Goal: Task Accomplishment & Management: Use online tool/utility

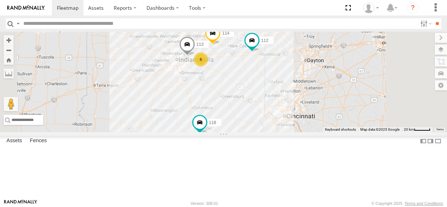
select select "**********"
click at [247, 62] on div "114 6 118 111 112 113" at bounding box center [223, 82] width 447 height 100
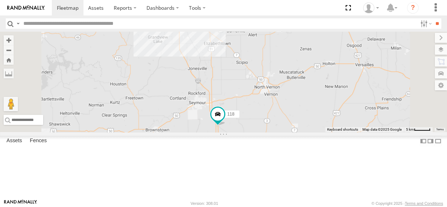
drag, startPoint x: 285, startPoint y: 138, endPoint x: 263, endPoint y: 95, distance: 48.3
click at [263, 95] on div "114 118 111 112 113" at bounding box center [223, 82] width 447 height 100
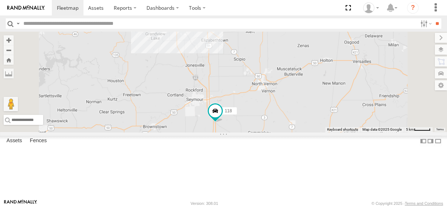
drag, startPoint x: 268, startPoint y: 112, endPoint x: 263, endPoint y: 106, distance: 8.4
click at [263, 106] on div "114 118 111 112 113" at bounding box center [223, 82] width 447 height 100
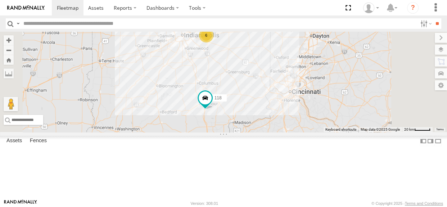
drag, startPoint x: 249, startPoint y: 90, endPoint x: 279, endPoint y: 130, distance: 50.2
click at [278, 130] on div "114 118 111 112 113 6" at bounding box center [223, 82] width 447 height 100
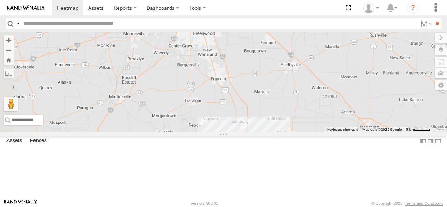
drag, startPoint x: 301, startPoint y: 116, endPoint x: 343, endPoint y: 203, distance: 96.2
click at [345, 205] on body at bounding box center [223, 103] width 447 height 207
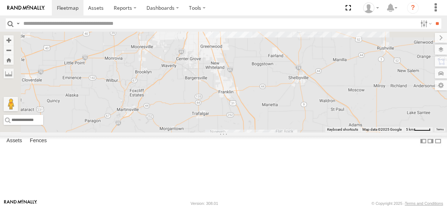
drag, startPoint x: 227, startPoint y: 49, endPoint x: 234, endPoint y: 59, distance: 12.6
click at [234, 59] on div "114 118 111 112 113" at bounding box center [223, 82] width 447 height 100
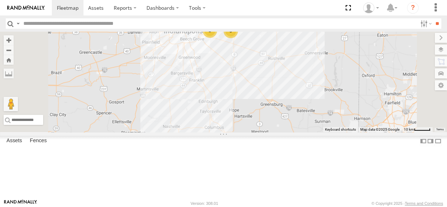
drag, startPoint x: 264, startPoint y: 83, endPoint x: 275, endPoint y: 106, distance: 25.9
click at [275, 106] on div "114 118 111 112 5 2" at bounding box center [223, 82] width 447 height 100
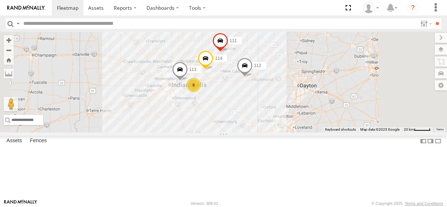
drag, startPoint x: 342, startPoint y: 96, endPoint x: 325, endPoint y: 124, distance: 33.0
click at [325, 124] on div "114 6 118 111 112 113" at bounding box center [223, 82] width 447 height 100
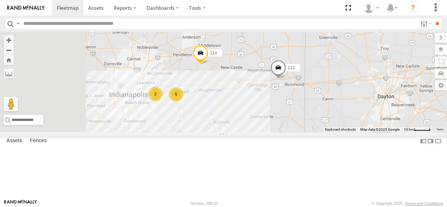
drag, startPoint x: 288, startPoint y: 151, endPoint x: 333, endPoint y: 134, distance: 47.9
click at [333, 132] on div "114 118 111 112 5 2" at bounding box center [223, 82] width 447 height 100
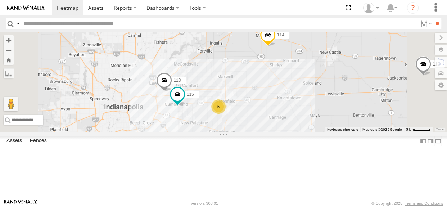
drag, startPoint x: 340, startPoint y: 120, endPoint x: 349, endPoint y: 116, distance: 9.0
click at [349, 116] on div "118 112 114 111 5 115 113" at bounding box center [223, 82] width 447 height 100
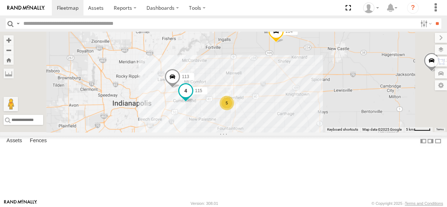
click at [192, 97] on span at bounding box center [185, 90] width 13 height 13
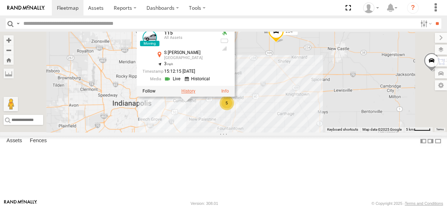
click at [196, 94] on label at bounding box center [189, 91] width 14 height 5
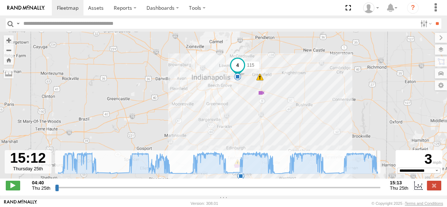
drag, startPoint x: 58, startPoint y: 191, endPoint x: 378, endPoint y: 177, distance: 320.5
click at [378, 184] on input "range" at bounding box center [218, 187] width 326 height 7
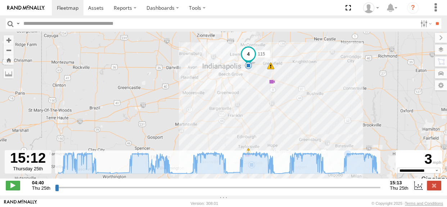
drag, startPoint x: 248, startPoint y: 91, endPoint x: 252, endPoint y: 87, distance: 5.9
click at [252, 87] on div "115 04:59 Thu 05:59 Thu 08:27 Thu 10:15 Thu 11:49 Thu 13:29 Thu 5 9 5" at bounding box center [223, 109] width 447 height 155
click at [435, 189] on label at bounding box center [434, 185] width 14 height 9
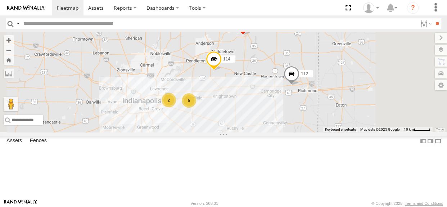
drag, startPoint x: 389, startPoint y: 137, endPoint x: 329, endPoint y: 129, distance: 60.6
click at [329, 129] on div "114 112 5 2 111" at bounding box center [223, 82] width 447 height 100
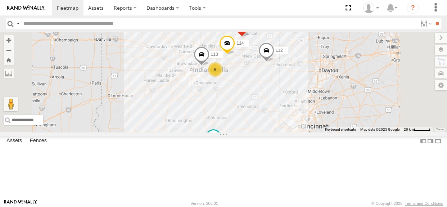
drag, startPoint x: 278, startPoint y: 95, endPoint x: 277, endPoint y: 67, distance: 28.5
click at [278, 68] on div "114 112 111 6 118 113" at bounding box center [223, 82] width 447 height 100
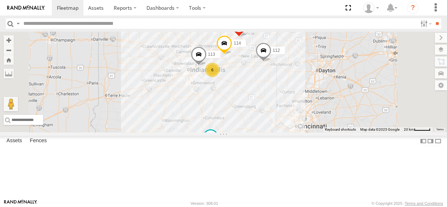
click at [310, 132] on div "114 112 111 6 118 113" at bounding box center [223, 82] width 447 height 100
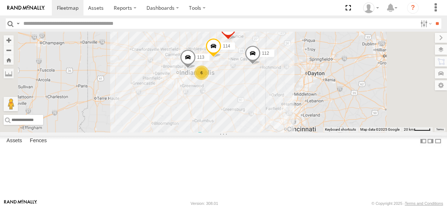
drag, startPoint x: 311, startPoint y: 137, endPoint x: 300, endPoint y: 140, distance: 12.0
click at [300, 132] on div "114 112 111 6 118 113" at bounding box center [223, 82] width 447 height 100
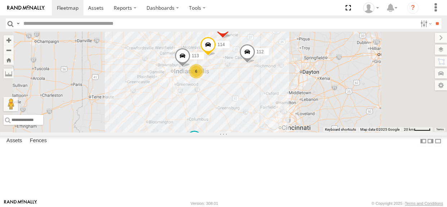
drag, startPoint x: 300, startPoint y: 139, endPoint x: 294, endPoint y: 138, distance: 5.9
click at [294, 132] on div "114 112 111 6 118 113" at bounding box center [223, 82] width 447 height 100
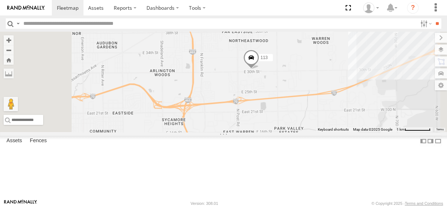
drag, startPoint x: 306, startPoint y: 131, endPoint x: 341, endPoint y: 105, distance: 43.9
click at [341, 105] on div "114 112 111 118 113 115" at bounding box center [223, 82] width 447 height 100
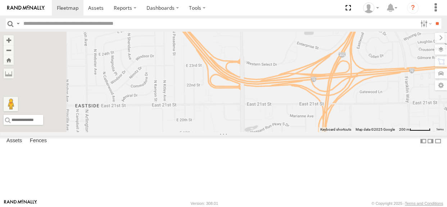
drag, startPoint x: 259, startPoint y: 151, endPoint x: 305, endPoint y: 144, distance: 46.7
click at [333, 132] on div "114 112 111 118 113 115" at bounding box center [223, 82] width 447 height 100
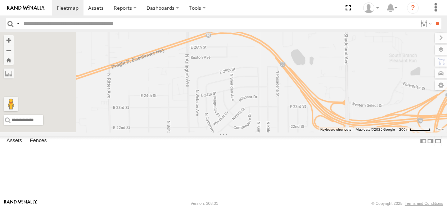
drag, startPoint x: 250, startPoint y: 142, endPoint x: 328, endPoint y: 155, distance: 78.9
click at [356, 132] on div "114 112 111 118 113 115" at bounding box center [223, 82] width 447 height 100
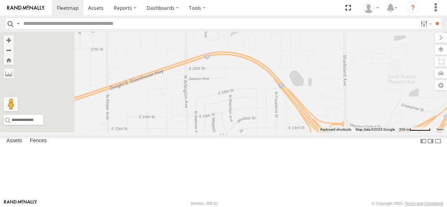
drag, startPoint x: 279, startPoint y: 132, endPoint x: 279, endPoint y: 139, distance: 7.6
click at [279, 132] on div "114 112 111 118 113 115" at bounding box center [223, 82] width 447 height 100
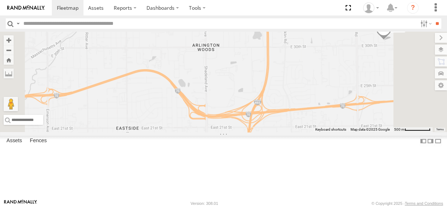
drag, startPoint x: 259, startPoint y: 115, endPoint x: 207, endPoint y: 117, distance: 52.3
click at [207, 117] on div "114 112 111 118 113 115" at bounding box center [223, 82] width 447 height 100
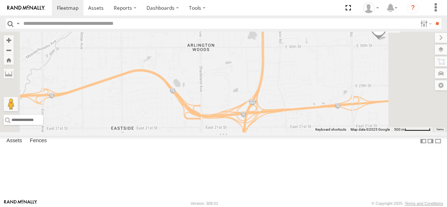
drag, startPoint x: 207, startPoint y: 117, endPoint x: 201, endPoint y: 117, distance: 5.8
click at [201, 117] on div "114 112 111 118 113 115" at bounding box center [223, 82] width 447 height 100
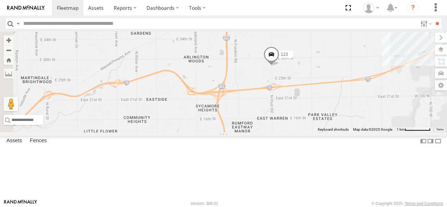
drag, startPoint x: 201, startPoint y: 120, endPoint x: 243, endPoint y: 113, distance: 42.3
click at [243, 113] on div "114 112 111 118 113 115" at bounding box center [223, 82] width 447 height 100
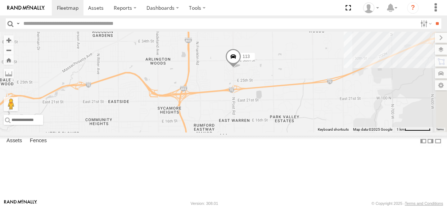
drag, startPoint x: 334, startPoint y: 102, endPoint x: 306, endPoint y: 104, distance: 28.2
click at [306, 104] on div "114 112 111 118 113 115" at bounding box center [223, 82] width 447 height 100
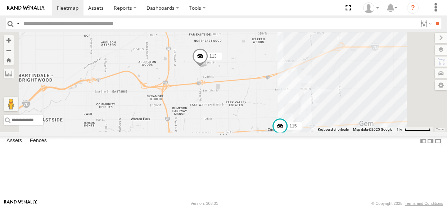
drag, startPoint x: 317, startPoint y: 113, endPoint x: 281, endPoint y: 112, distance: 36.4
click at [281, 112] on div "114 112 111 118 113 115" at bounding box center [223, 82] width 447 height 100
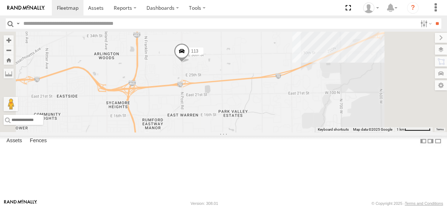
drag, startPoint x: 304, startPoint y: 99, endPoint x: 285, endPoint y: 98, distance: 18.7
click at [285, 98] on div "114 112 111 118 113 115" at bounding box center [223, 82] width 447 height 100
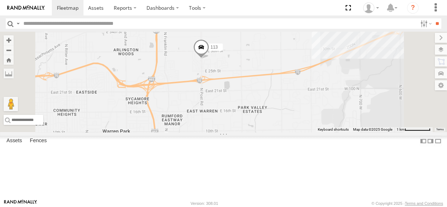
drag, startPoint x: 270, startPoint y: 102, endPoint x: 291, endPoint y: 98, distance: 21.3
click at [291, 98] on div "114 112 111 118 113 115" at bounding box center [223, 82] width 447 height 100
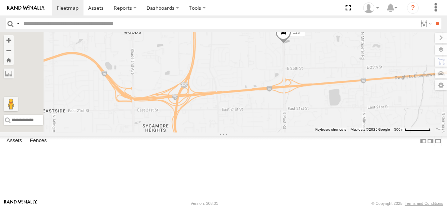
drag, startPoint x: 257, startPoint y: 108, endPoint x: 330, endPoint y: 100, distance: 73.2
click at [330, 100] on div "114 112 111 118 113 115" at bounding box center [223, 82] width 447 height 100
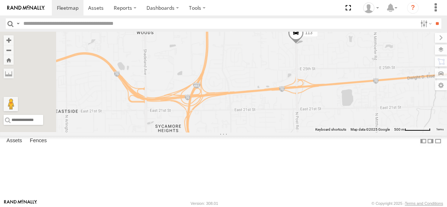
drag, startPoint x: 329, startPoint y: 100, endPoint x: 348, endPoint y: 101, distance: 18.7
click at [348, 101] on div "114 112 111 118 113 115" at bounding box center [223, 82] width 447 height 100
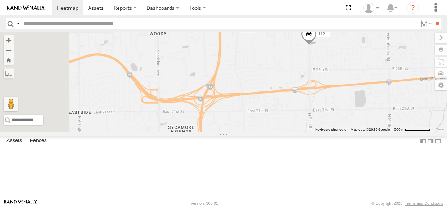
drag, startPoint x: 263, startPoint y: 113, endPoint x: 269, endPoint y: 114, distance: 5.9
click at [269, 114] on div "114 112 111 118 113 115" at bounding box center [223, 82] width 447 height 100
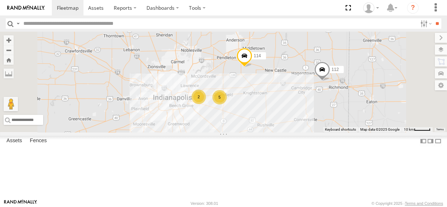
drag, startPoint x: 297, startPoint y: 135, endPoint x: 265, endPoint y: 130, distance: 32.7
click at [265, 130] on div "114 5 2 111 112" at bounding box center [223, 82] width 447 height 100
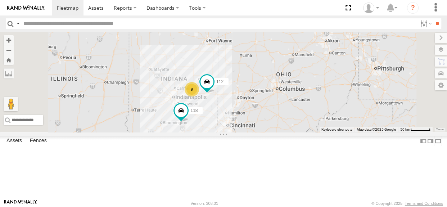
click at [199, 97] on div "9" at bounding box center [192, 89] width 14 height 14
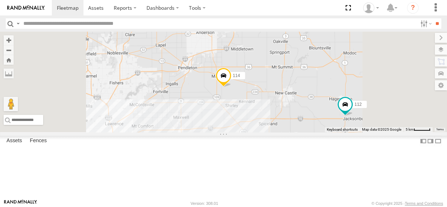
click at [182, 155] on div "7" at bounding box center [174, 147] width 14 height 14
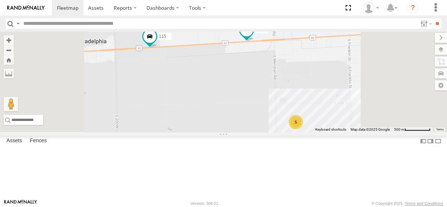
click at [253, 36] on span at bounding box center [246, 29] width 13 height 13
click at [256, 33] on label at bounding box center [249, 30] width 14 height 5
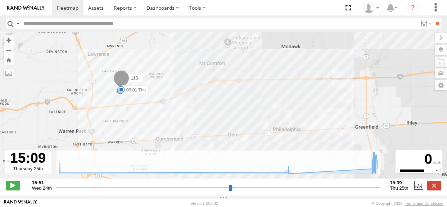
drag, startPoint x: 58, startPoint y: 193, endPoint x: 371, endPoint y: 180, distance: 314.0
click at [371, 184] on input "range" at bounding box center [219, 187] width 324 height 7
click at [434, 187] on label at bounding box center [434, 185] width 14 height 9
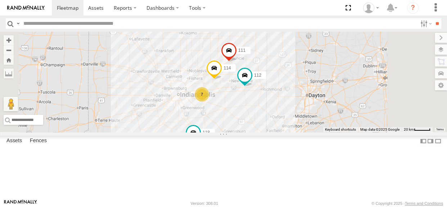
drag, startPoint x: 360, startPoint y: 137, endPoint x: 324, endPoint y: 126, distance: 38.2
click at [324, 126] on div "114 7 118 111 112" at bounding box center [223, 82] width 447 height 100
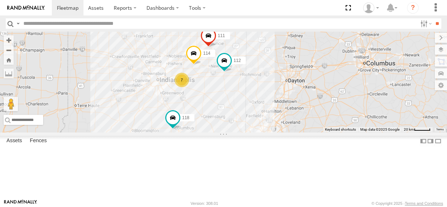
drag, startPoint x: 267, startPoint y: 119, endPoint x: 307, endPoint y: 120, distance: 40.0
click at [307, 120] on div "114 7 118 111 112" at bounding box center [223, 82] width 447 height 100
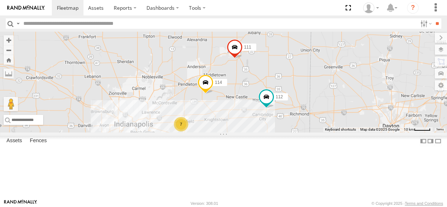
drag, startPoint x: 307, startPoint y: 100, endPoint x: 307, endPoint y: 148, distance: 47.2
click at [307, 132] on div "114 118 111 112 7" at bounding box center [223, 82] width 447 height 100
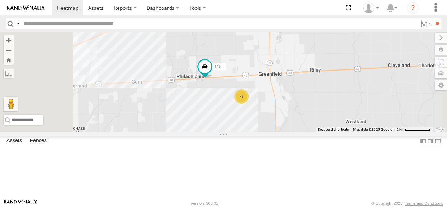
drag, startPoint x: 295, startPoint y: 146, endPoint x: 306, endPoint y: 91, distance: 55.8
click at [306, 91] on div "114 118 111 112 6 115" at bounding box center [223, 82] width 447 height 100
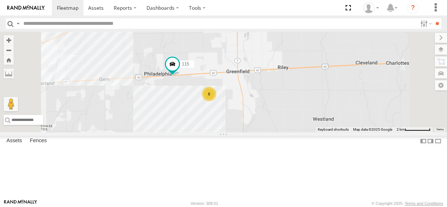
drag, startPoint x: 315, startPoint y: 117, endPoint x: 280, endPoint y: 117, distance: 34.9
click at [280, 117] on div "114 118 111 112 6 115" at bounding box center [223, 82] width 447 height 100
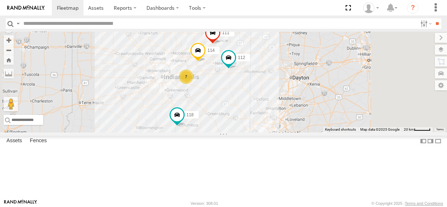
drag, startPoint x: 317, startPoint y: 131, endPoint x: 309, endPoint y: 115, distance: 18.0
click at [309, 115] on div "← Move left → Move right ↑ Move up ↓ Move down + Zoom in - Zoom out Home Jump l…" at bounding box center [223, 82] width 447 height 100
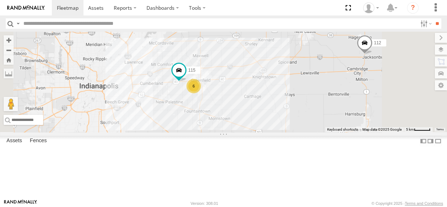
drag, startPoint x: 264, startPoint y: 116, endPoint x: 285, endPoint y: 140, distance: 32.2
click at [285, 132] on div "114 118 111 112 6 115" at bounding box center [223, 82] width 447 height 100
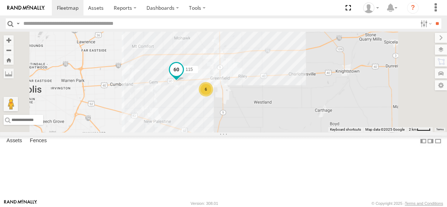
click at [183, 76] on span at bounding box center [176, 69] width 13 height 13
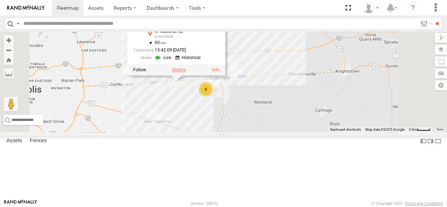
click at [186, 72] on label at bounding box center [179, 69] width 14 height 5
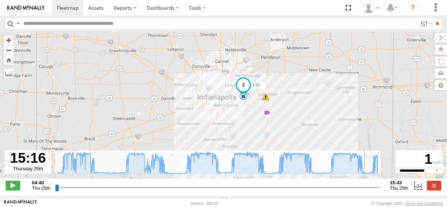
drag, startPoint x: 57, startPoint y: 191, endPoint x: 365, endPoint y: 183, distance: 308.1
type input "**********"
click at [365, 184] on input "range" at bounding box center [218, 187] width 326 height 7
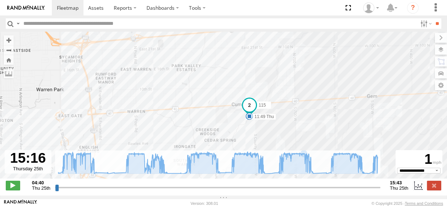
drag, startPoint x: 283, startPoint y: 131, endPoint x: 280, endPoint y: 123, distance: 8.5
click at [280, 123] on div "115 04:59 Thu 05:59 Thu 08:27 Thu 10:15 Thu 11:49 Thu 13:29 Thu 04:51 Thu 04:59…" at bounding box center [223, 109] width 447 height 155
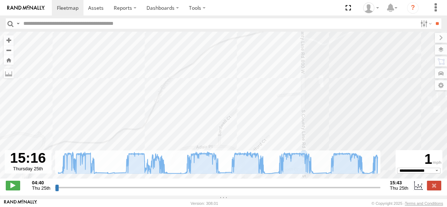
drag, startPoint x: 270, startPoint y: 106, endPoint x: 234, endPoint y: 122, distance: 39.2
click at [234, 122] on div "115 04:59 Thu 05:59 Thu 08:27 Thu 10:15 Thu 11:49 Thu 13:29 Thu 04:51 Thu 04:59…" at bounding box center [223, 109] width 447 height 155
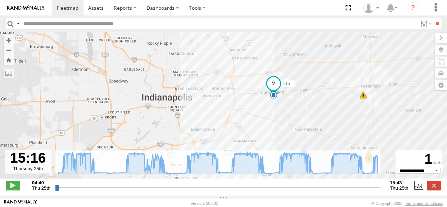
drag, startPoint x: 324, startPoint y: 119, endPoint x: 310, endPoint y: 106, distance: 19.1
click at [310, 106] on div "115 04:59 Thu 05:59 Thu 08:27 Thu 10:15 Thu 11:49 Thu 13:29 Thu 04:51 Thu 04:59…" at bounding box center [223, 109] width 447 height 155
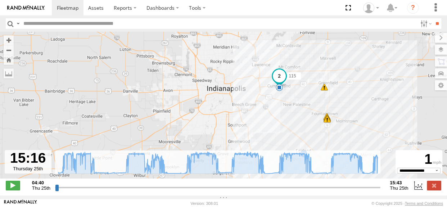
drag, startPoint x: 303, startPoint y: 108, endPoint x: 295, endPoint y: 98, distance: 12.7
click at [295, 98] on div "115 04:59 Thu 05:59 Thu 08:27 Thu 10:15 Thu 11:49 Thu 13:29 Thu 04:51 Thu 04:59…" at bounding box center [223, 109] width 447 height 155
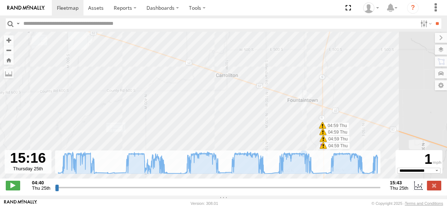
drag, startPoint x: 296, startPoint y: 82, endPoint x: 298, endPoint y: 124, distance: 41.1
click at [296, 137] on div "115 04:59 Thu 05:59 Thu 08:27 Thu 10:15 Thu 11:49 Thu 13:29 Thu 04:51 Thu 04:59…" at bounding box center [223, 109] width 447 height 155
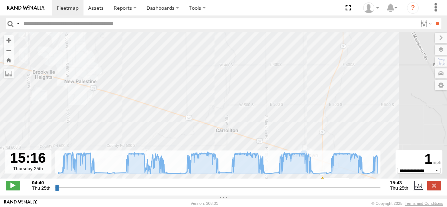
drag, startPoint x: 296, startPoint y: 90, endPoint x: 292, endPoint y: 134, distance: 43.8
click at [292, 134] on div "115 04:59 Thu 05:59 Thu 08:27 Thu 10:15 Thu 11:49 Thu 13:29 Thu 04:51 Thu 04:59…" at bounding box center [223, 109] width 447 height 155
drag, startPoint x: 298, startPoint y: 89, endPoint x: 291, endPoint y: 129, distance: 40.4
click at [291, 134] on div "115 04:59 Thu 05:59 Thu 08:27 Thu 10:15 Thu 11:49 Thu 13:29 Thu 04:51 Thu 04:59…" at bounding box center [223, 109] width 447 height 155
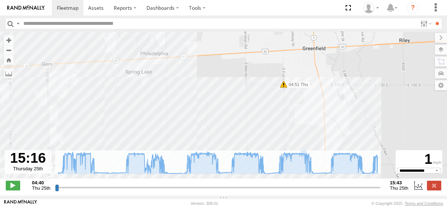
click at [293, 114] on div "115 04:59 Thu 05:59 Thu 08:27 Thu 10:15 Thu 11:49 Thu 13:29 Thu 04:51 Thu 04:59…" at bounding box center [223, 109] width 447 height 155
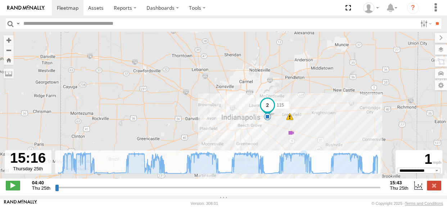
drag, startPoint x: 313, startPoint y: 124, endPoint x: 321, endPoint y: 86, distance: 38.4
click at [321, 86] on div "115 04:59 Thu 05:59 Thu 08:27 Thu 10:15 Thu 11:49 Thu 13:29 Thu 5" at bounding box center [223, 109] width 447 height 155
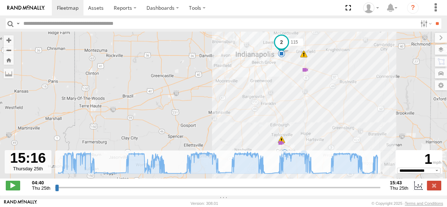
drag, startPoint x: 295, startPoint y: 112, endPoint x: 297, endPoint y: 94, distance: 18.9
click at [297, 94] on div "115 04:59 Thu 05:59 Thu 08:27 Thu 10:15 Thu 11:49 Thu 13:29 Thu 5 9 5" at bounding box center [223, 109] width 447 height 155
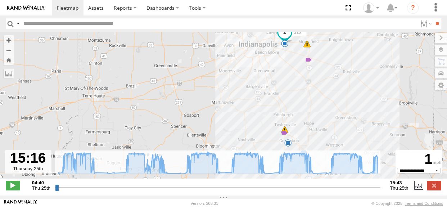
drag, startPoint x: 294, startPoint y: 90, endPoint x: 303, endPoint y: 68, distance: 23.3
click at [303, 68] on div "115 04:59 Thu 05:59 Thu 08:27 Thu 10:15 Thu 11:49 Thu 13:29 Thu 5 9 5" at bounding box center [223, 109] width 447 height 155
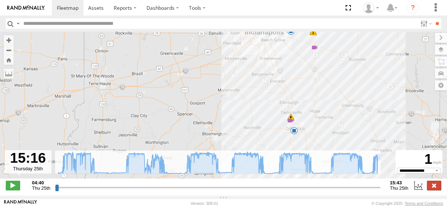
click at [437, 190] on label at bounding box center [434, 185] width 14 height 9
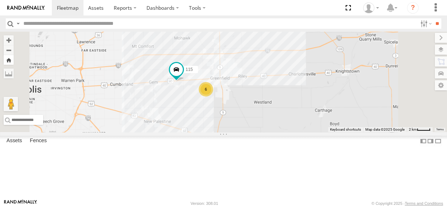
click at [14, 62] on button "Zoom Home" at bounding box center [9, 60] width 10 height 10
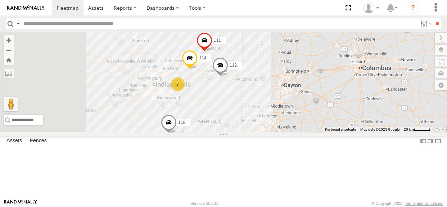
drag, startPoint x: 245, startPoint y: 101, endPoint x: 263, endPoint y: 88, distance: 22.9
click at [263, 88] on div "114 7 118 111 112" at bounding box center [223, 82] width 447 height 100
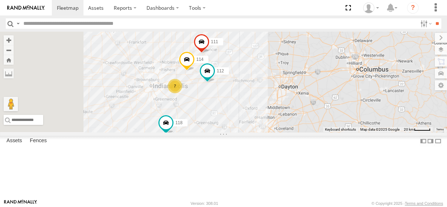
drag, startPoint x: 289, startPoint y: 128, endPoint x: 285, endPoint y: 131, distance: 4.6
click at [285, 131] on div "114 7 118 111 112" at bounding box center [223, 82] width 447 height 100
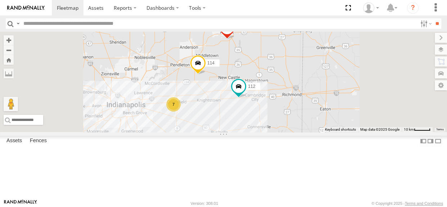
drag, startPoint x: 307, startPoint y: 119, endPoint x: 301, endPoint y: 120, distance: 6.6
click at [301, 120] on div "114 118 111 112 7" at bounding box center [223, 82] width 447 height 100
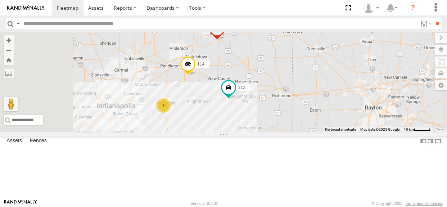
drag, startPoint x: 298, startPoint y: 121, endPoint x: 289, endPoint y: 121, distance: 8.3
click at [289, 121] on div "114 118 111 112 7" at bounding box center [223, 82] width 447 height 100
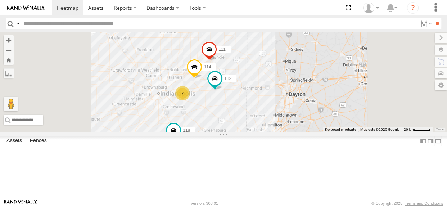
drag, startPoint x: 291, startPoint y: 135, endPoint x: 291, endPoint y: 124, distance: 11.2
click at [292, 129] on div "114 118 111 112 7" at bounding box center [223, 82] width 447 height 100
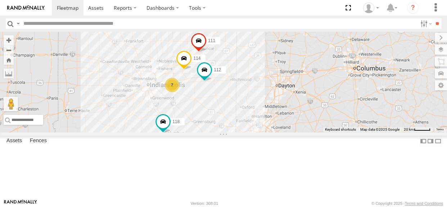
drag, startPoint x: 297, startPoint y: 133, endPoint x: 285, endPoint y: 132, distance: 12.6
click at [285, 132] on div "114 118 111 112 7" at bounding box center [223, 82] width 447 height 100
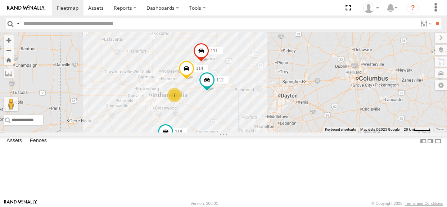
drag, startPoint x: 264, startPoint y: 80, endPoint x: 267, endPoint y: 91, distance: 11.1
click at [267, 91] on div "114 118 111 112 7" at bounding box center [223, 82] width 447 height 100
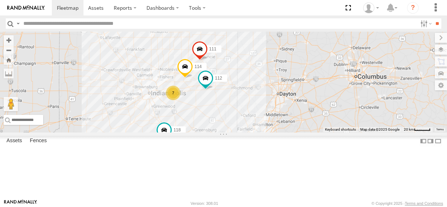
drag, startPoint x: 297, startPoint y: 133, endPoint x: 295, endPoint y: 130, distance: 3.9
click at [295, 130] on div "114 118 111 112 7" at bounding box center [223, 82] width 447 height 100
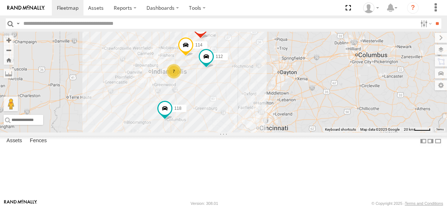
drag, startPoint x: 296, startPoint y: 131, endPoint x: 297, endPoint y: 109, distance: 21.6
click at [297, 109] on div "114 118 111 112 7" at bounding box center [223, 82] width 447 height 100
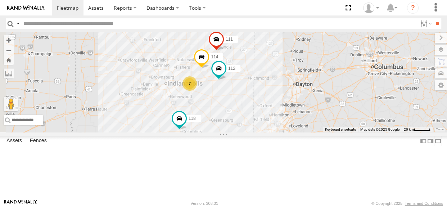
drag, startPoint x: 281, startPoint y: 113, endPoint x: 298, endPoint y: 126, distance: 21.0
click at [298, 126] on div "114 7 118 111 112" at bounding box center [223, 82] width 447 height 100
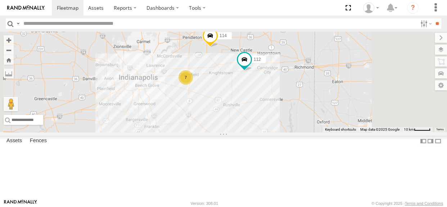
drag, startPoint x: 305, startPoint y: 120, endPoint x: 289, endPoint y: 151, distance: 34.8
click at [289, 132] on div "114 118 111 112 7" at bounding box center [223, 82] width 447 height 100
click at [193, 85] on div "7" at bounding box center [186, 77] width 14 height 14
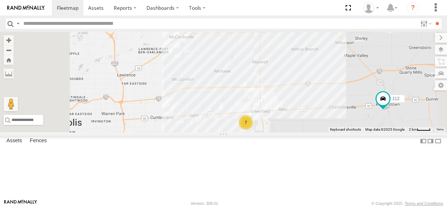
drag, startPoint x: 370, startPoint y: 156, endPoint x: 306, endPoint y: 116, distance: 75.6
click at [306, 116] on div "114 118 111 112 7" at bounding box center [223, 82] width 447 height 100
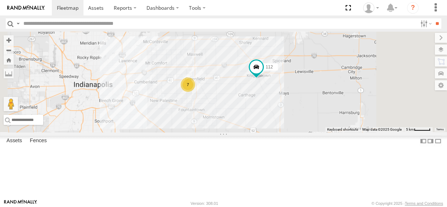
drag, startPoint x: 317, startPoint y: 133, endPoint x: 304, endPoint y: 123, distance: 17.0
click at [304, 123] on div "114 118 111 112 7" at bounding box center [223, 82] width 447 height 100
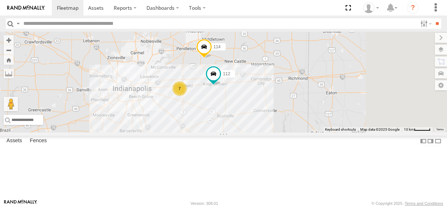
drag, startPoint x: 300, startPoint y: 102, endPoint x: 286, endPoint y: 107, distance: 14.8
click at [286, 107] on div "114 118 111 112 7" at bounding box center [223, 82] width 447 height 100
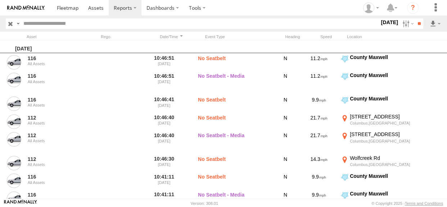
scroll to position [425, 0]
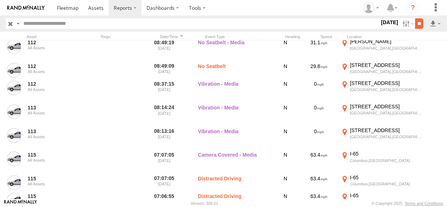
click at [418, 26] on input "**" at bounding box center [419, 23] width 8 height 10
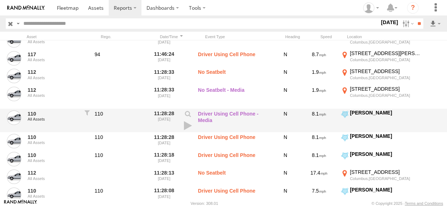
scroll to position [960, 0]
click at [188, 124] on link at bounding box center [188, 125] width 12 height 10
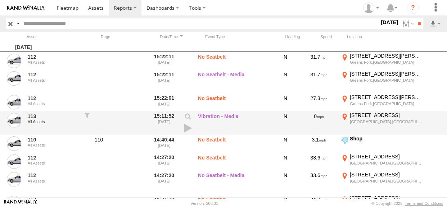
scroll to position [0, 0]
